Goal: Navigation & Orientation: Find specific page/section

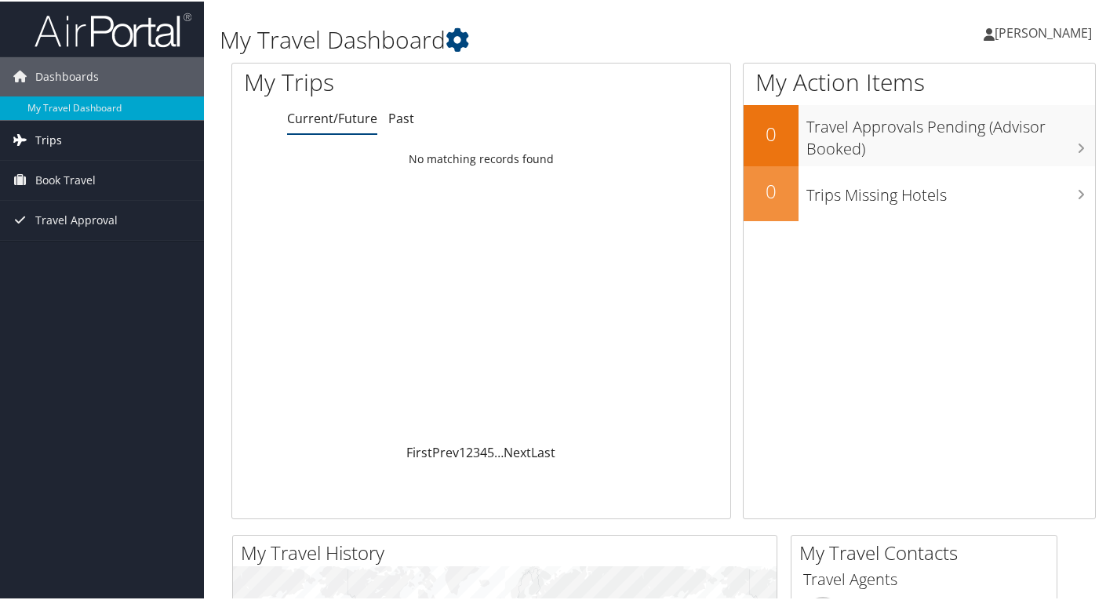
click at [96, 140] on link "Trips" at bounding box center [102, 138] width 204 height 39
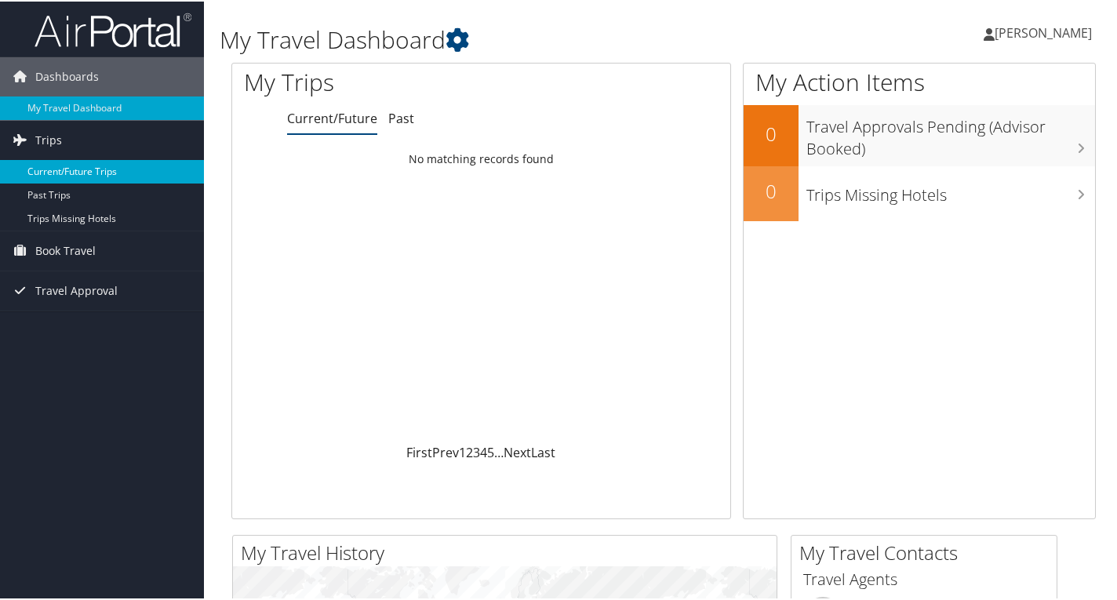
click at [105, 169] on link "Current/Future Trips" at bounding box center [102, 170] width 204 height 24
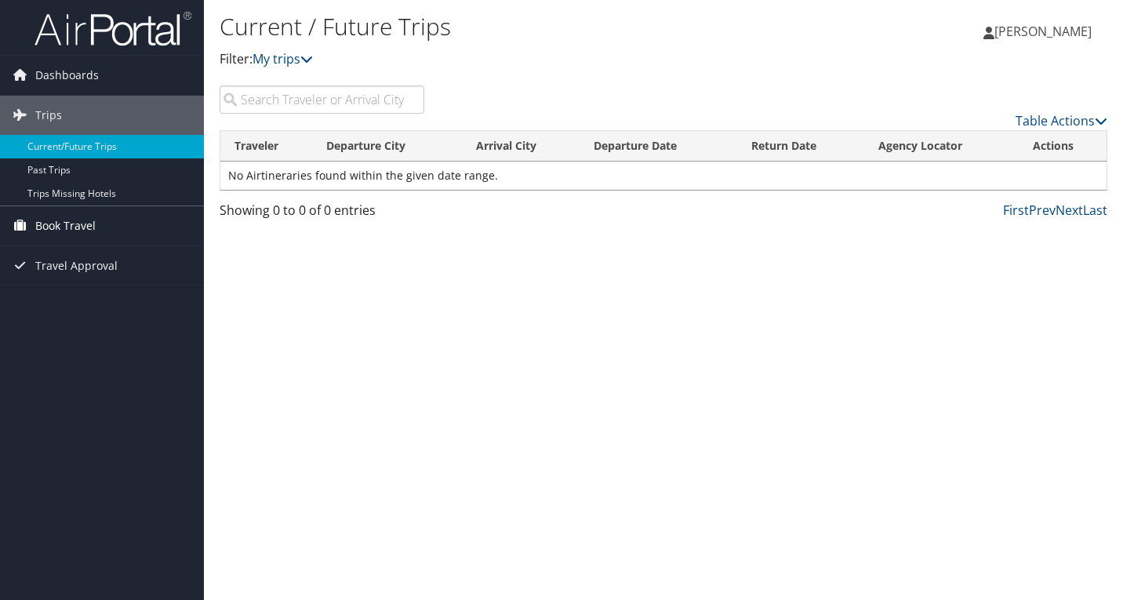
click at [54, 228] on span "Book Travel" at bounding box center [65, 225] width 60 height 39
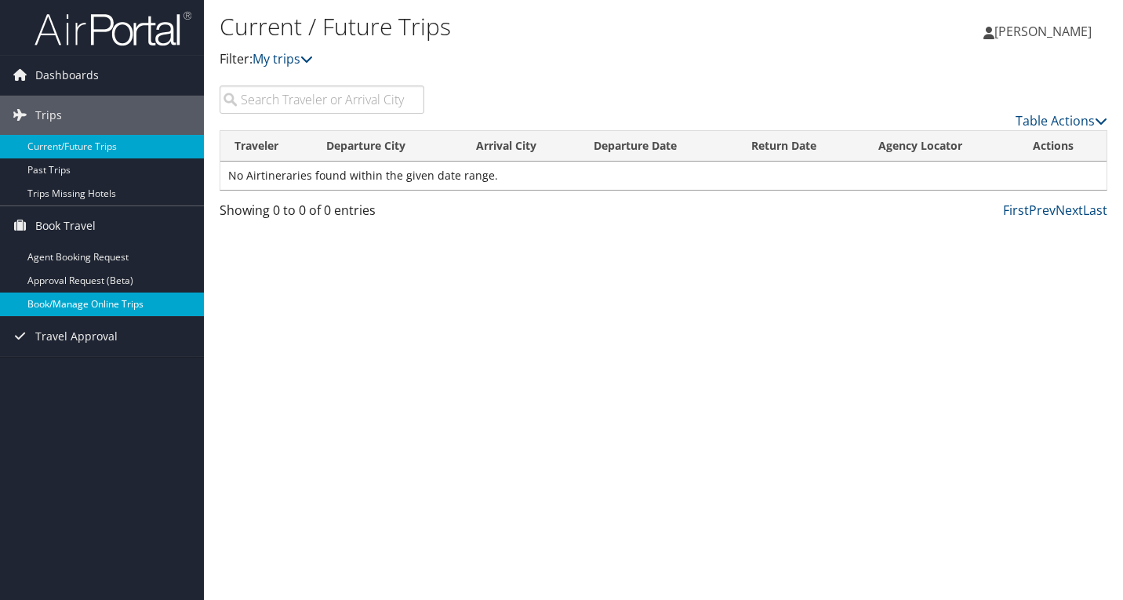
click at [131, 307] on link "Book/Manage Online Trips" at bounding box center [102, 305] width 204 height 24
